Goal: Information Seeking & Learning: Learn about a topic

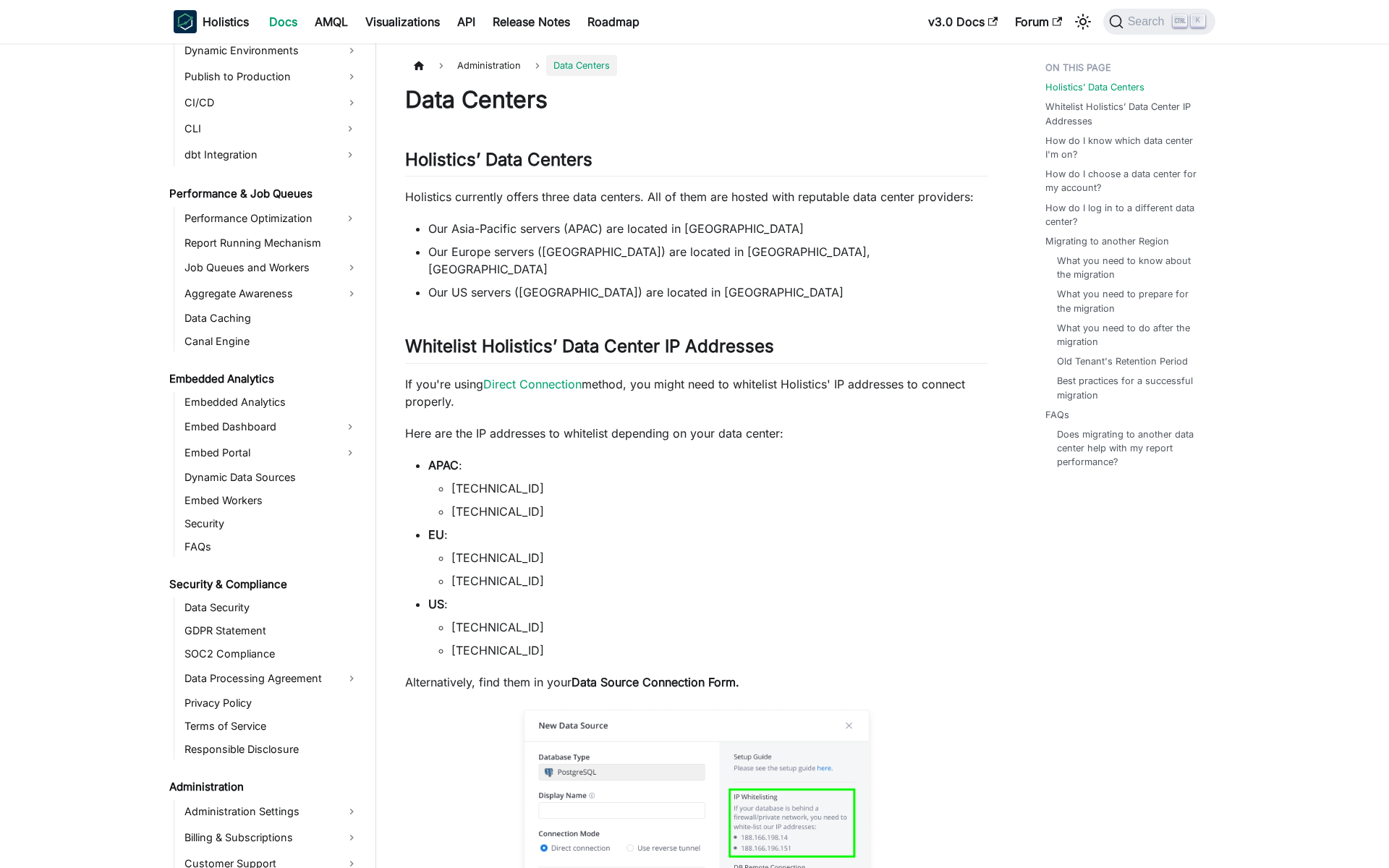
scroll to position [1334, 0]
